Goal: Contribute content: Add original content to the website for others to see

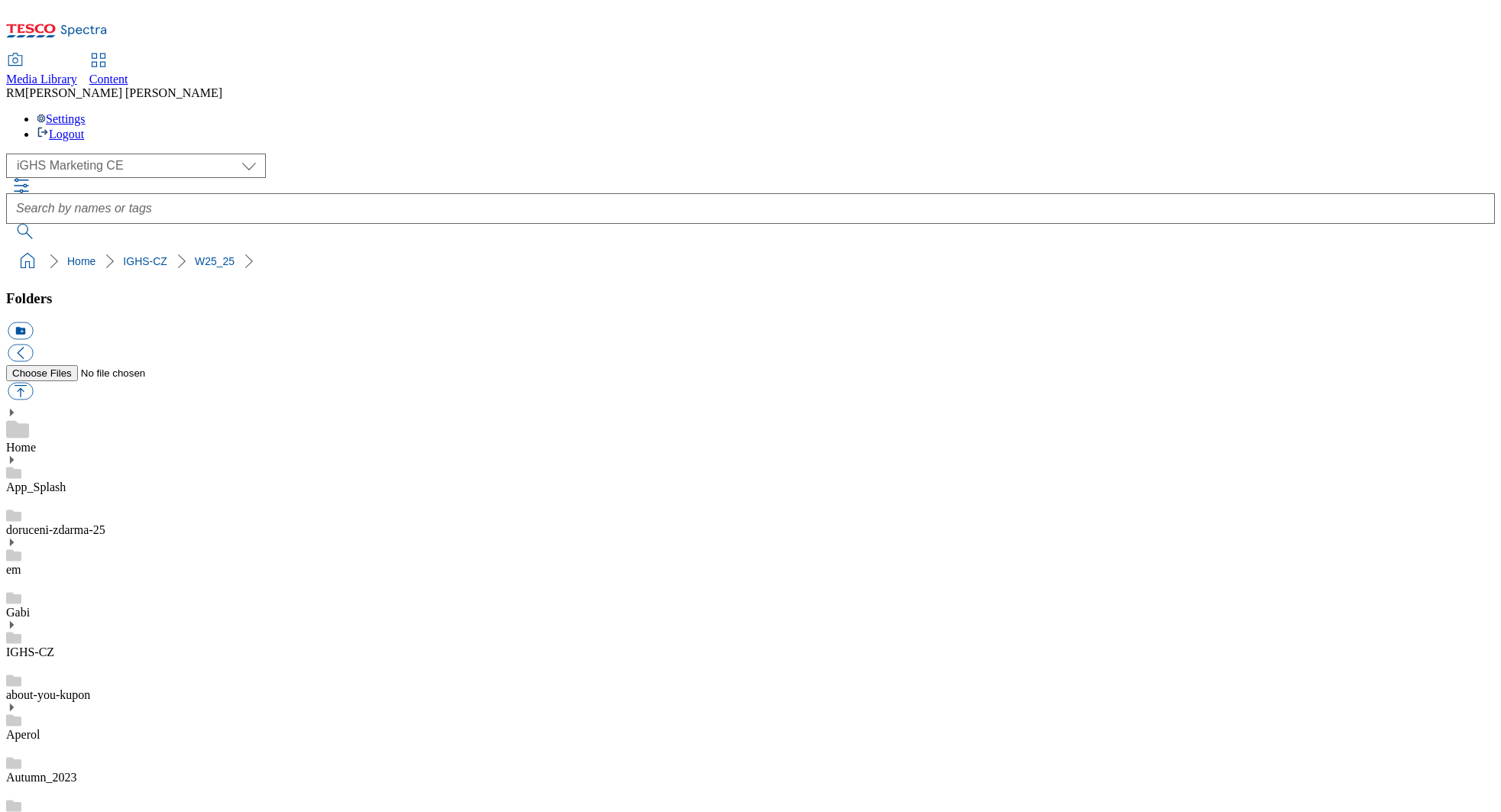
select select "flare-ighs-ce-mktg"
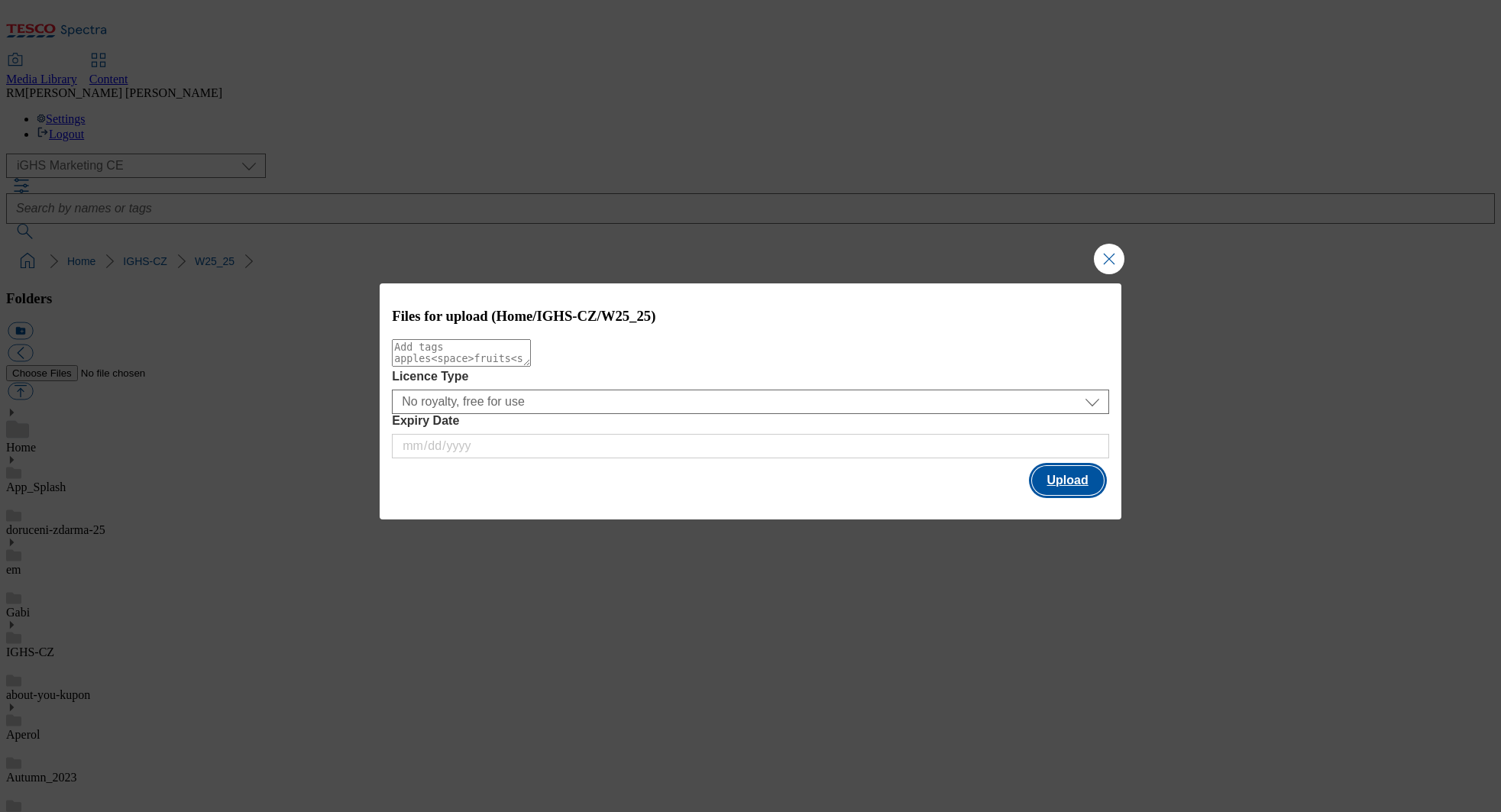
click at [1084, 482] on button "Upload" at bounding box center [1068, 481] width 72 height 29
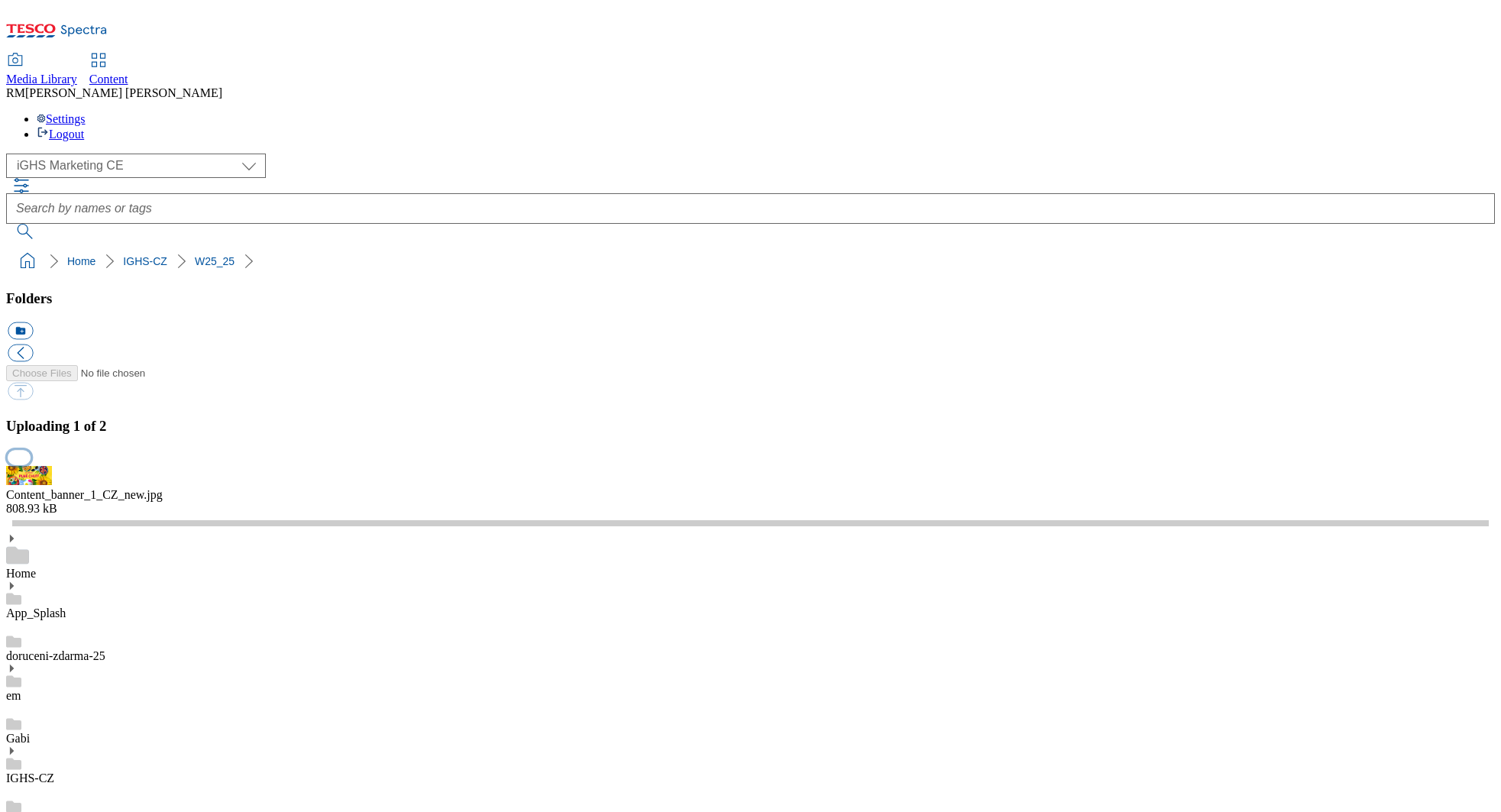
click at [31, 465] on button "button" at bounding box center [19, 457] width 23 height 15
click at [1415, 515] on div "Content_banner_1_CZ_new.jpg 808.93 kB" at bounding box center [750, 491] width 1489 height 50
click at [1296, 515] on div "Content_banner_1_CZ_new.jpg 808.93 kB" at bounding box center [750, 491] width 1489 height 50
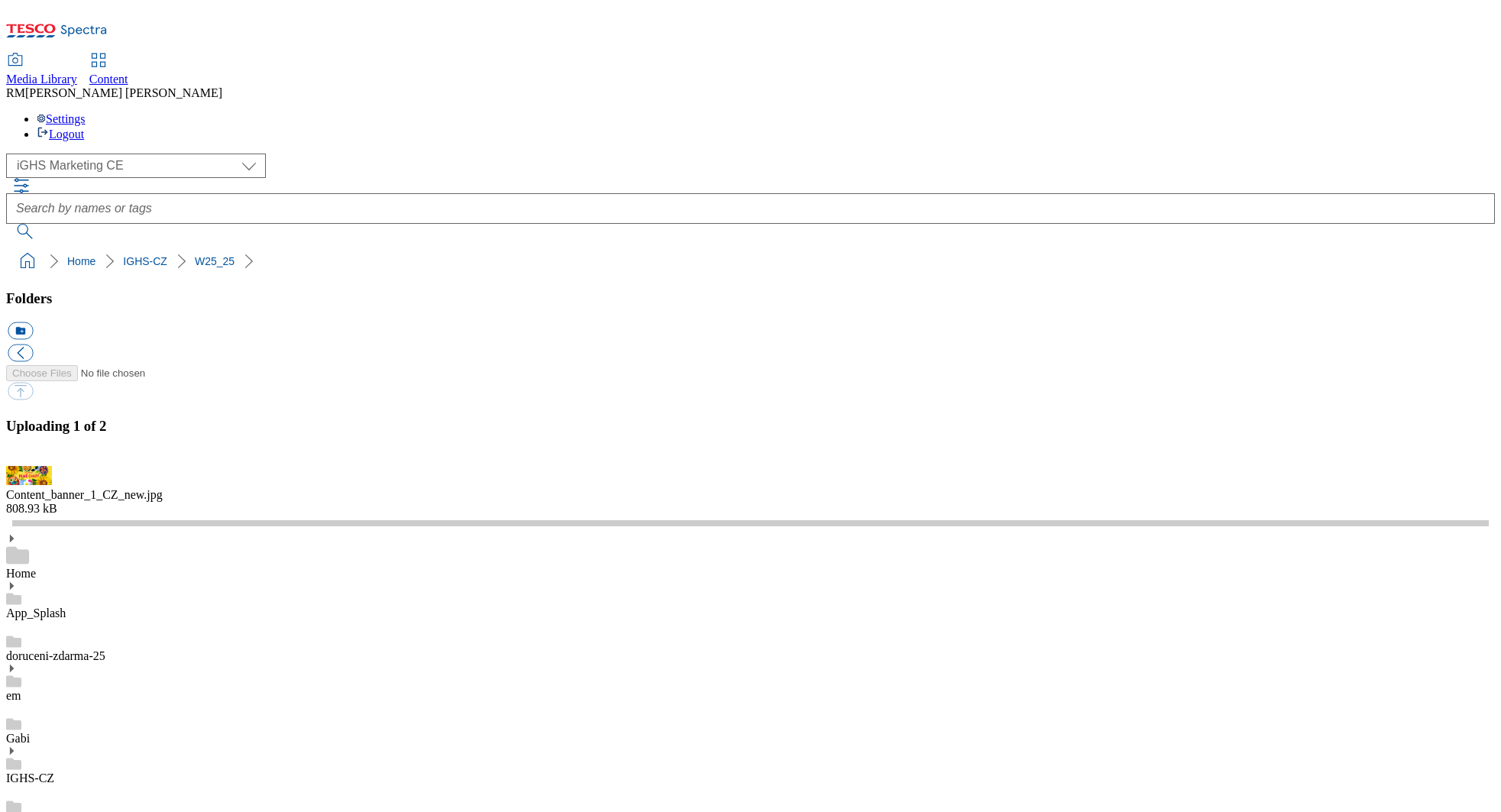
click at [31, 465] on button "button" at bounding box center [19, 457] width 23 height 15
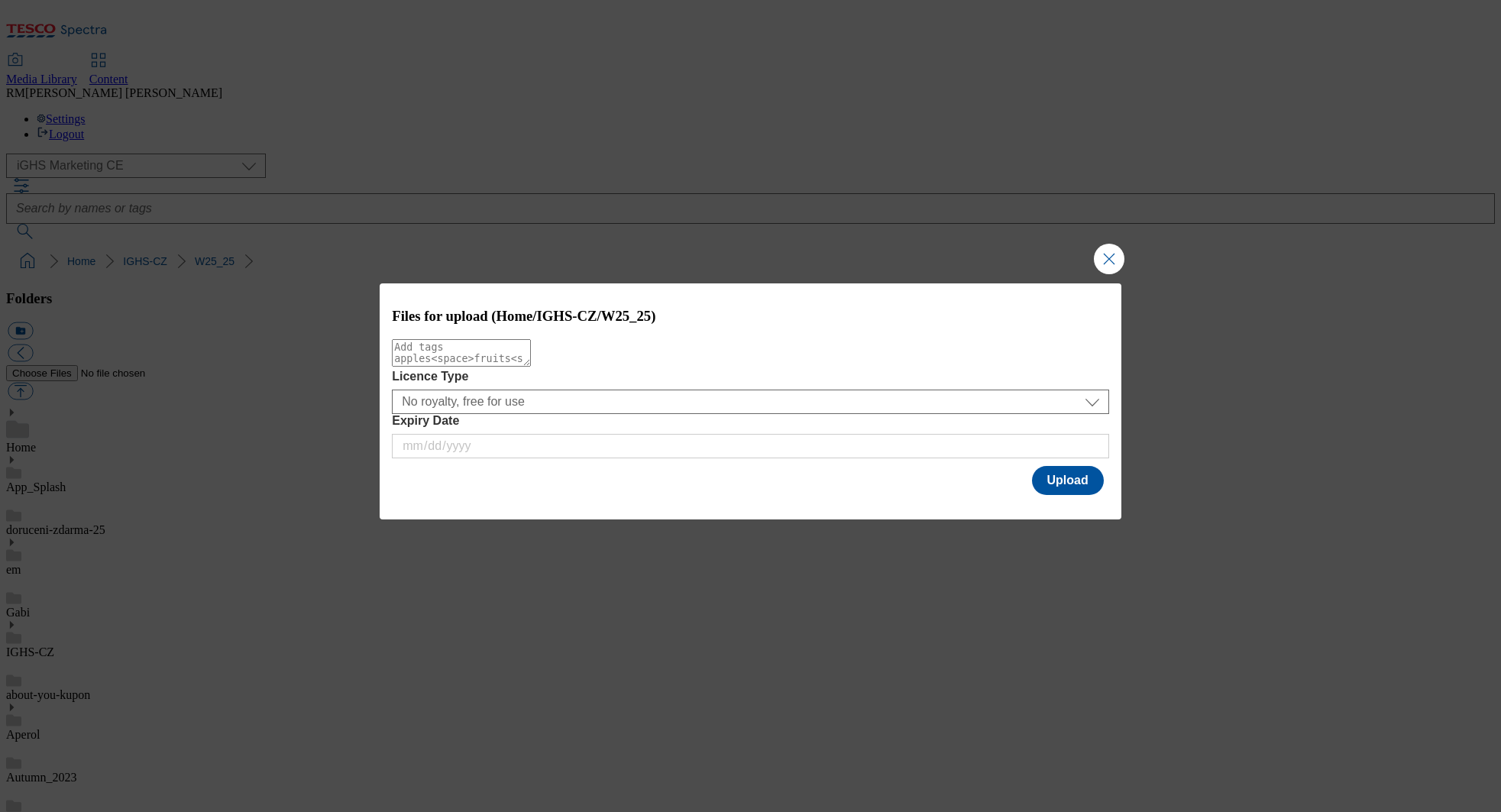
click at [476, 365] on textarea "Modal" at bounding box center [461, 353] width 139 height 28
type textarea "contentbanner"
click at [1057, 478] on button "Upload" at bounding box center [1068, 481] width 72 height 29
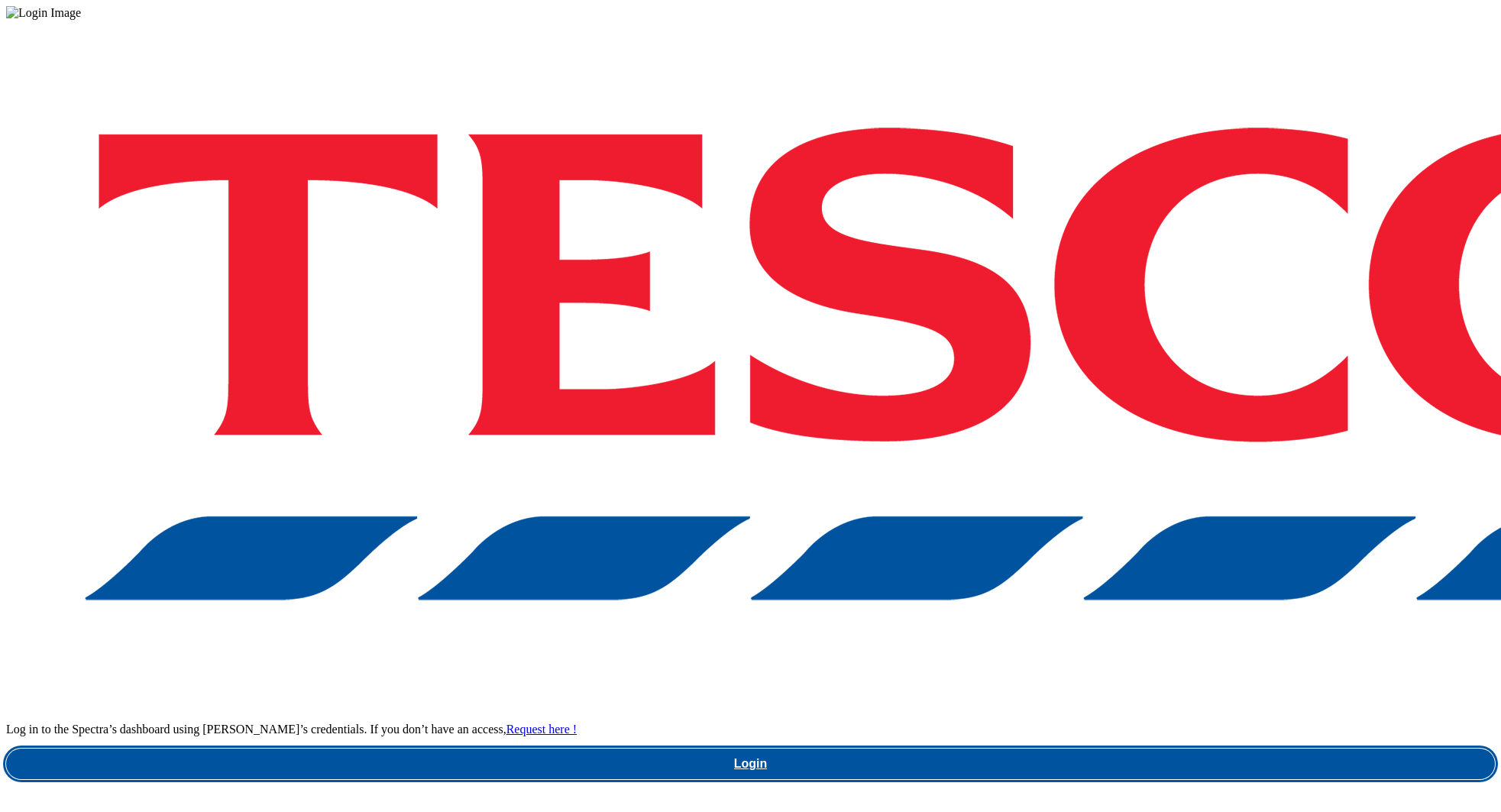
click at [1237, 748] on link "Login" at bounding box center [750, 764] width 1489 height 31
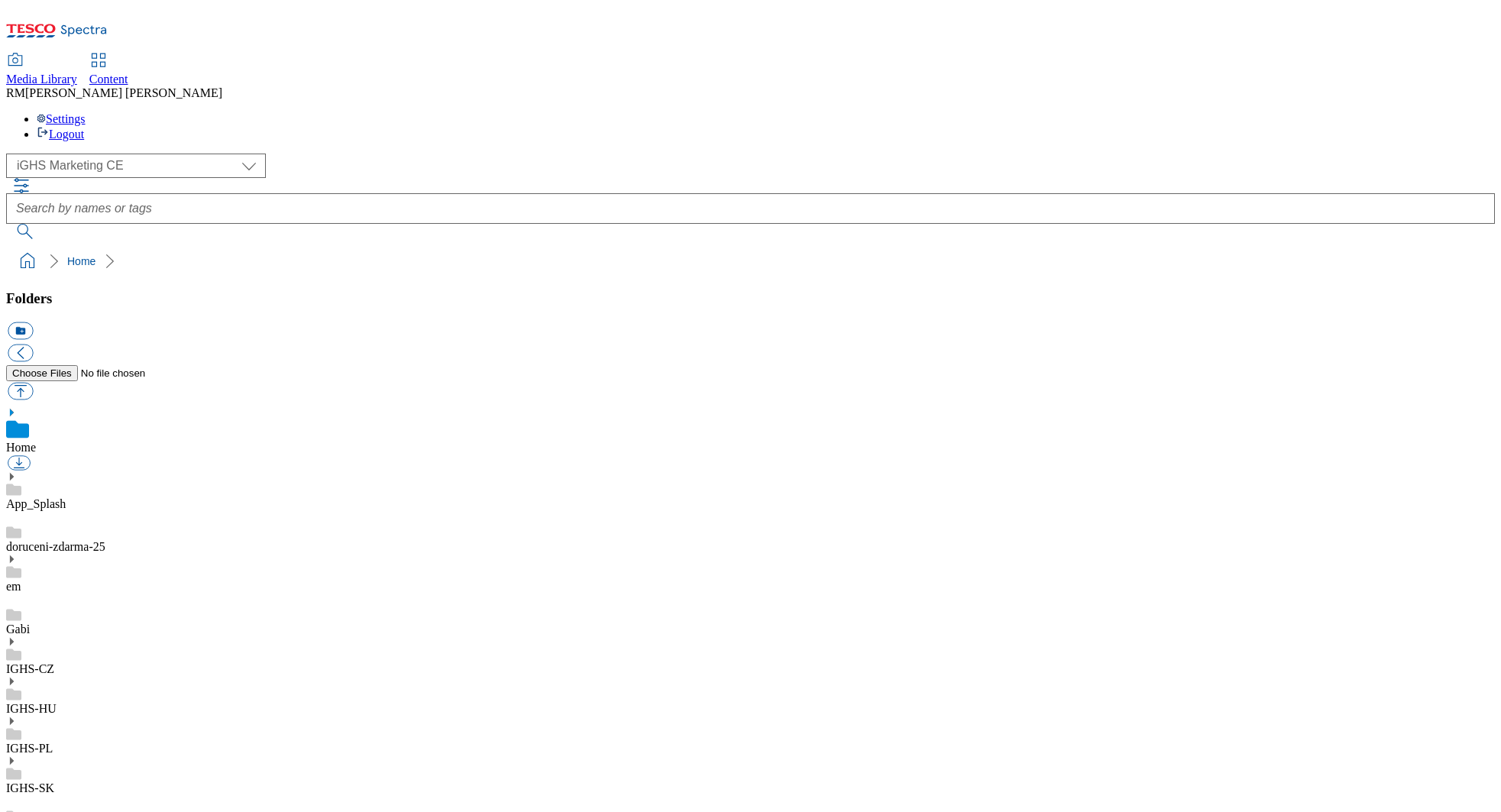
select select "flare-ighs-ce-mktg"
click at [112, 636] on div "IGHS-CZ" at bounding box center [750, 656] width 1489 height 40
click at [17, 620] on icon at bounding box center [12, 625] width 11 height 11
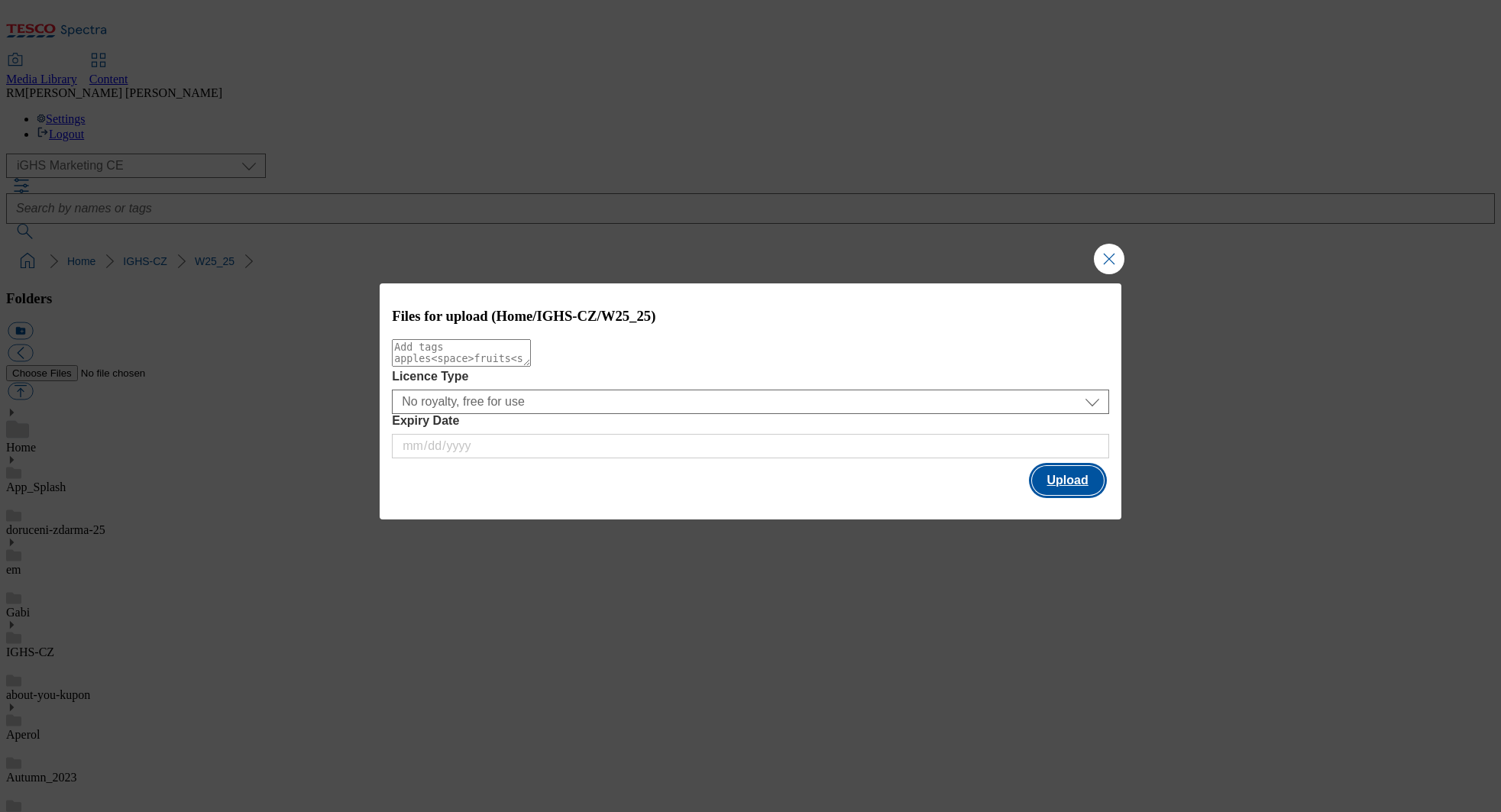
click at [1055, 482] on button "Upload" at bounding box center [1068, 481] width 72 height 29
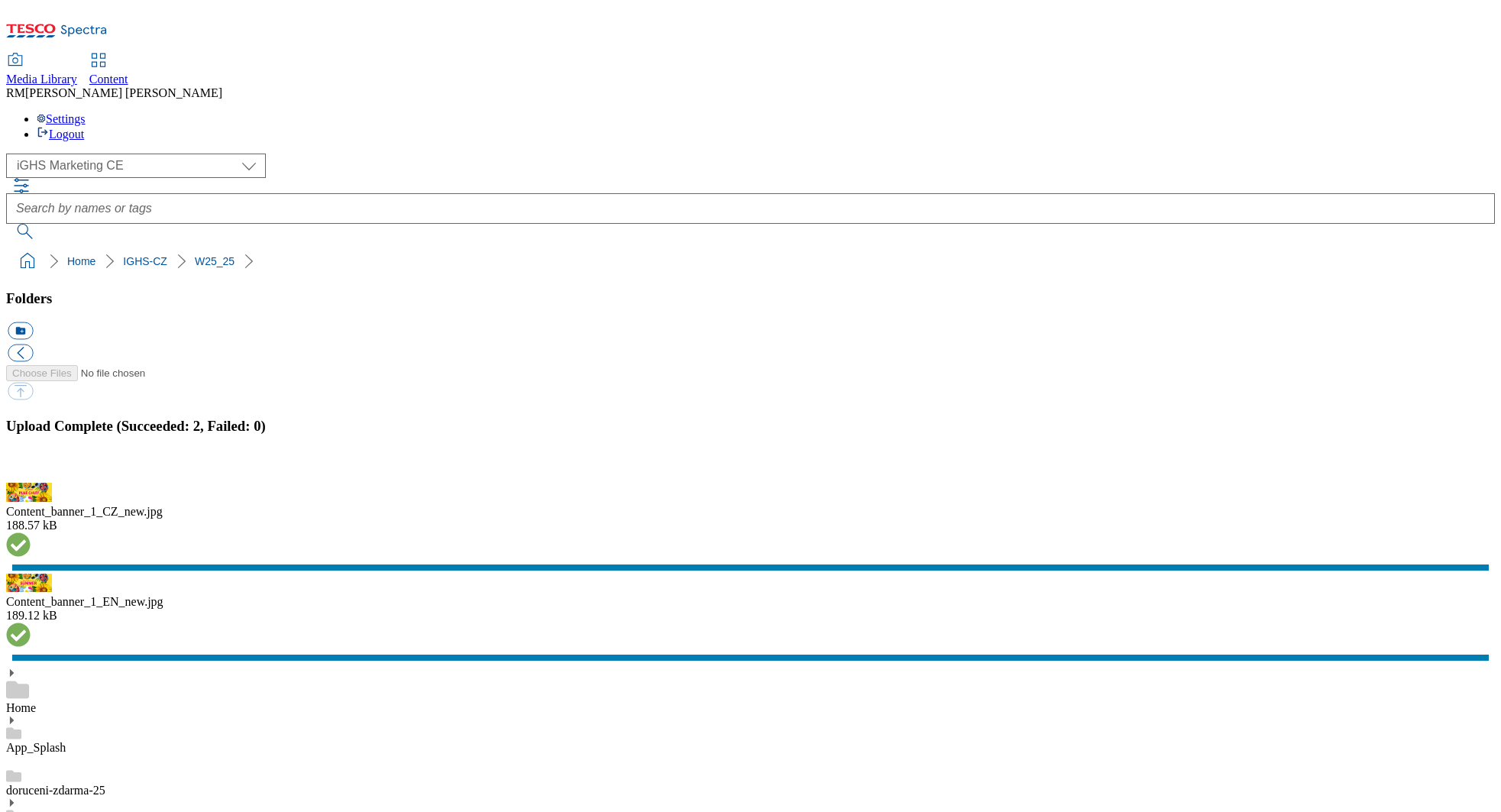
click at [31, 481] on button "button" at bounding box center [19, 474] width 23 height 15
